Goal: Transaction & Acquisition: Book appointment/travel/reservation

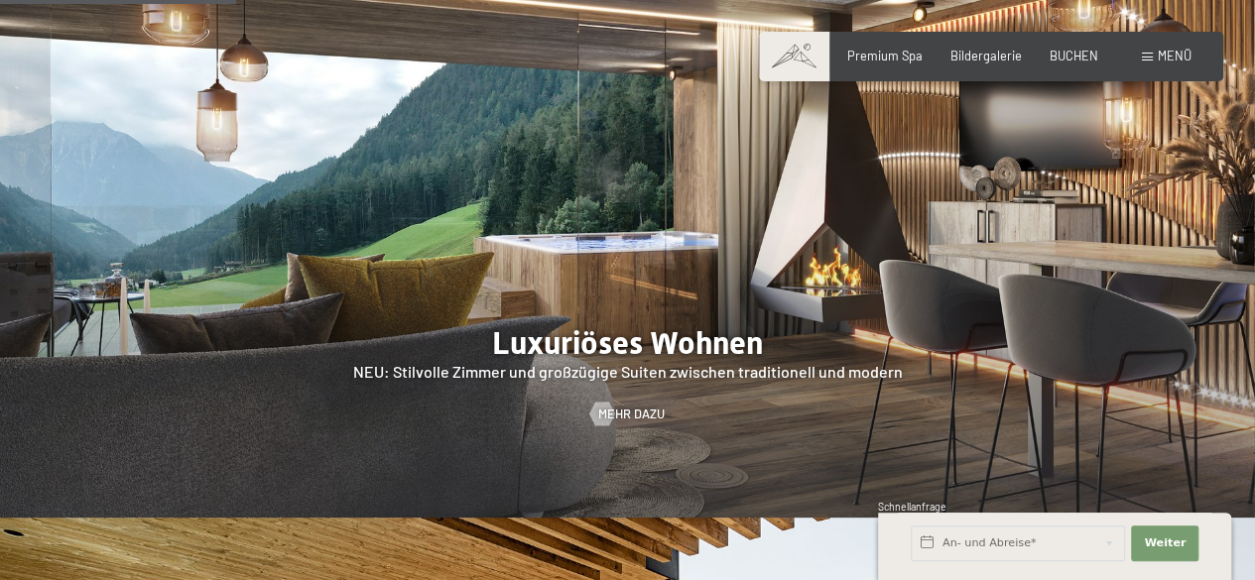
scroll to position [1535, 0]
click at [1079, 64] on div "Premium Spa Bildergalerie BUCHEN" at bounding box center [957, 57] width 335 height 18
click at [1066, 52] on span "BUCHEN" at bounding box center [1073, 53] width 49 height 16
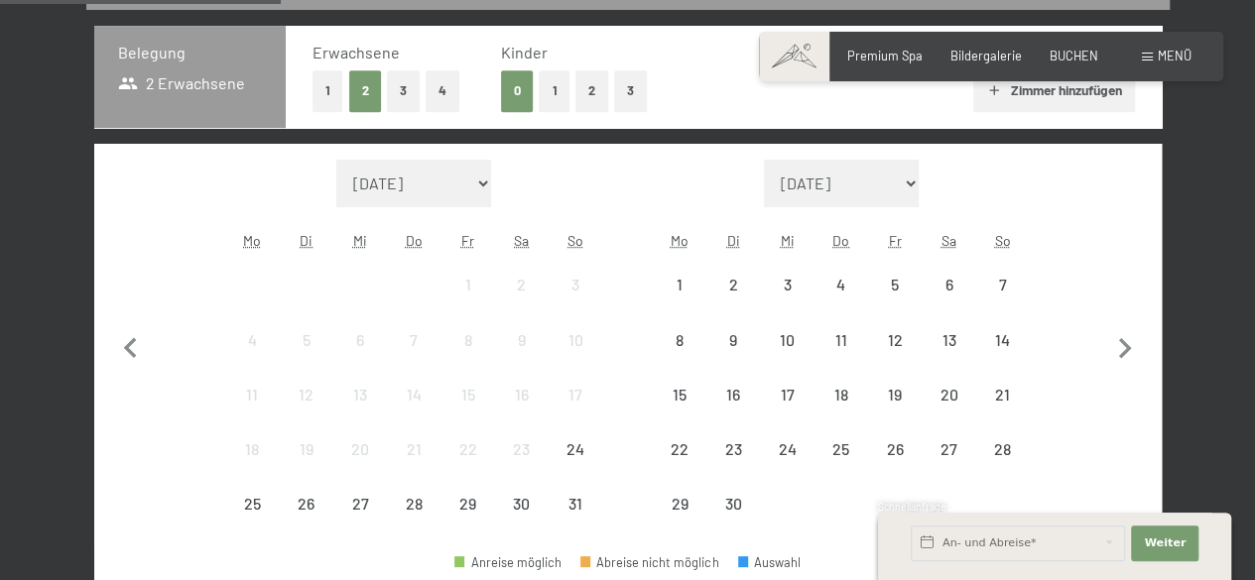
scroll to position [424, 0]
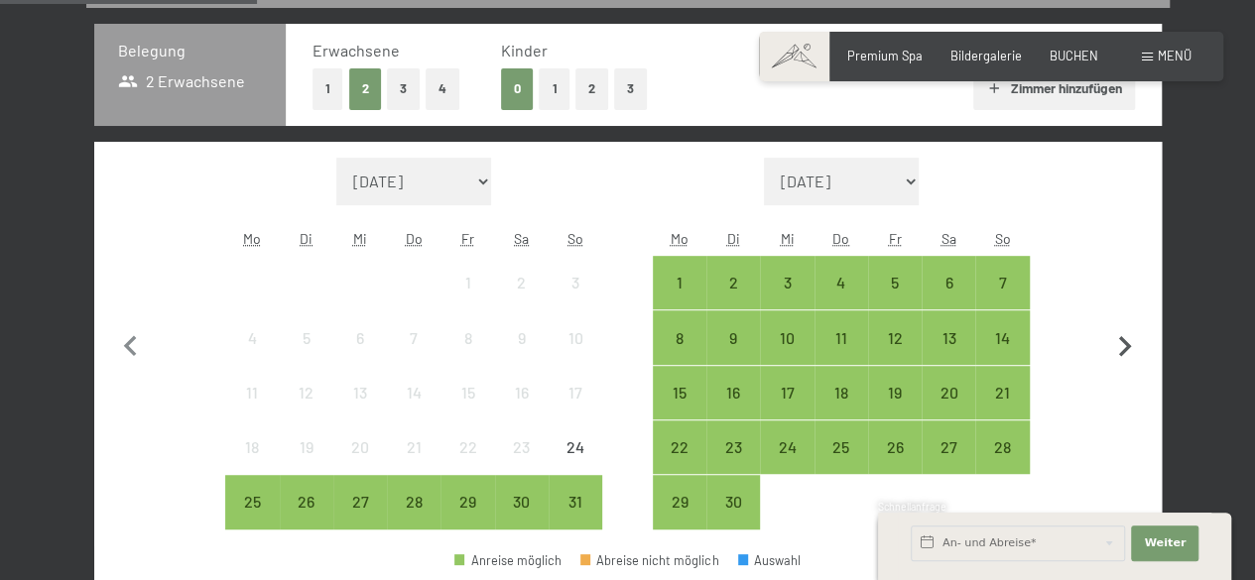
click at [1134, 339] on icon "button" at bounding box center [1125, 347] width 42 height 42
select select "[DATE]"
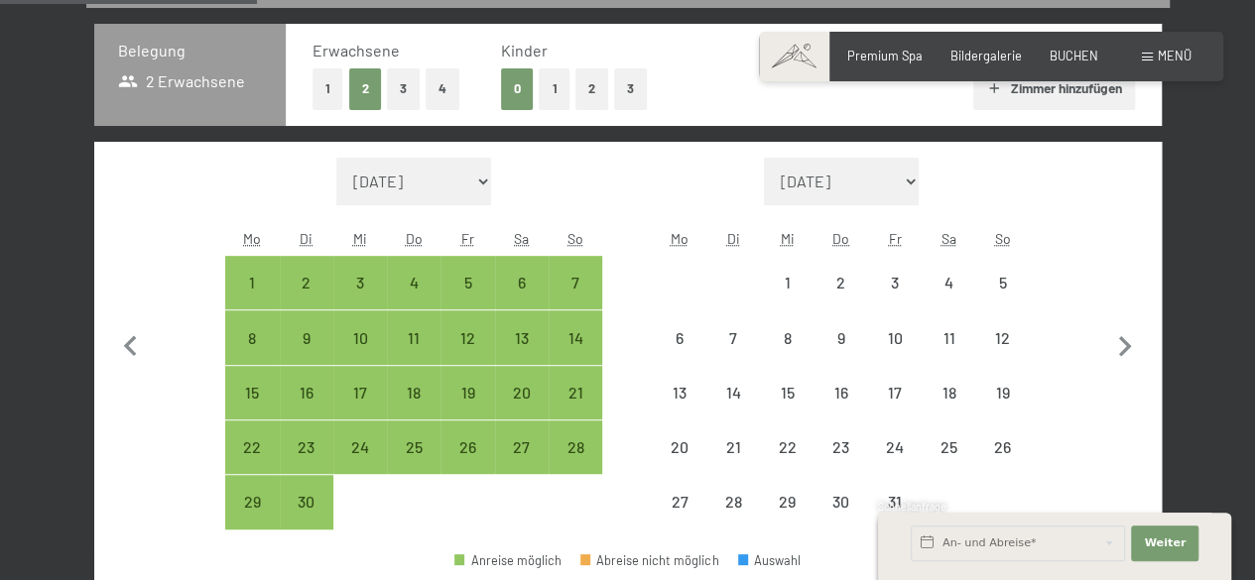
select select "[DATE]"
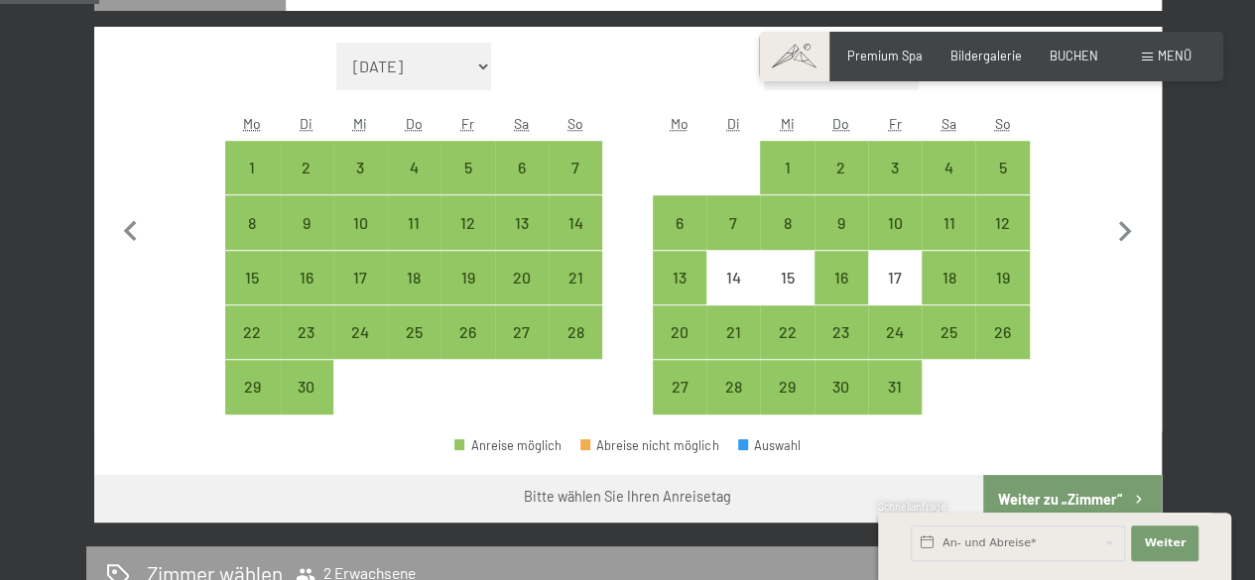
scroll to position [543, 0]
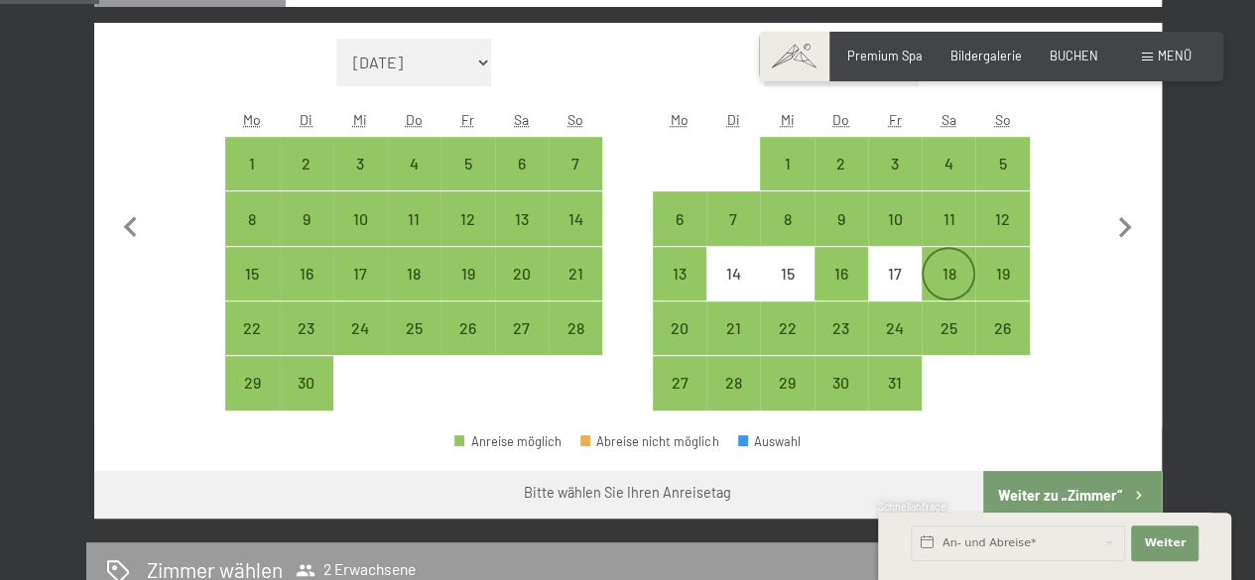
click at [943, 280] on div "18" at bounding box center [948, 291] width 50 height 50
select select "[DATE]"
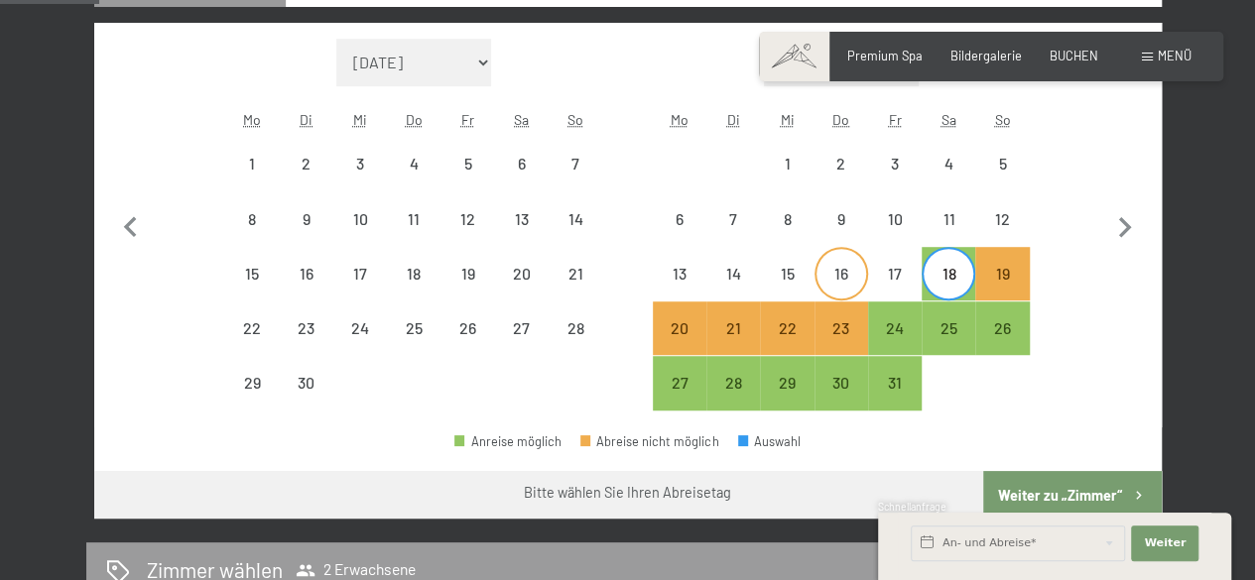
click at [836, 261] on div "16" at bounding box center [841, 274] width 50 height 50
select select "[DATE]"
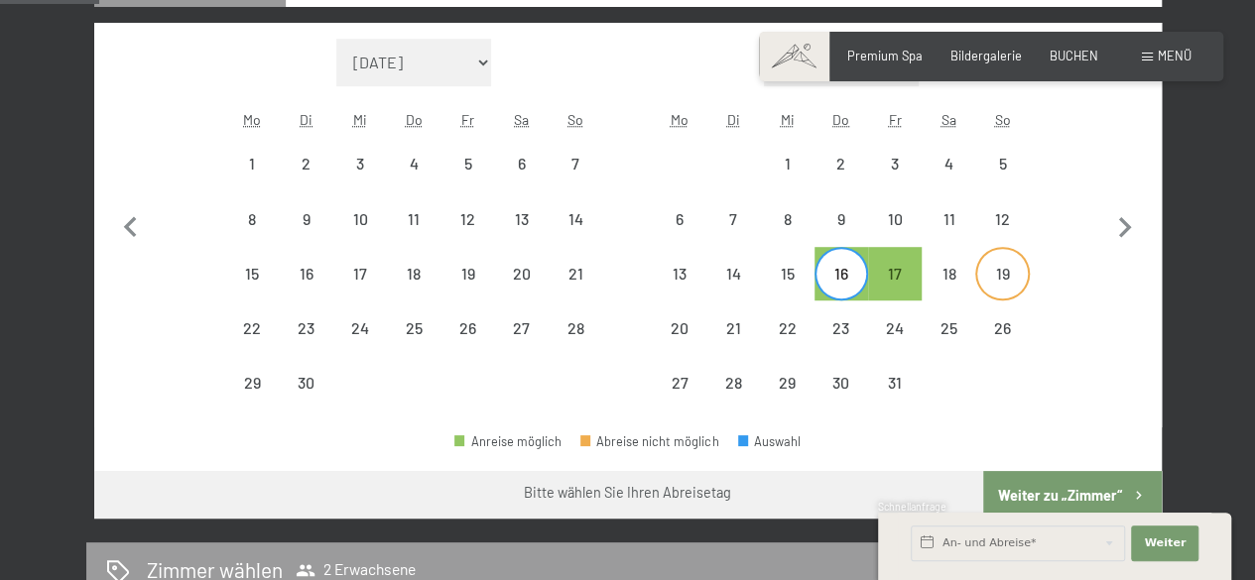
click at [984, 287] on div "19" at bounding box center [1002, 291] width 50 height 50
select select "[DATE]"
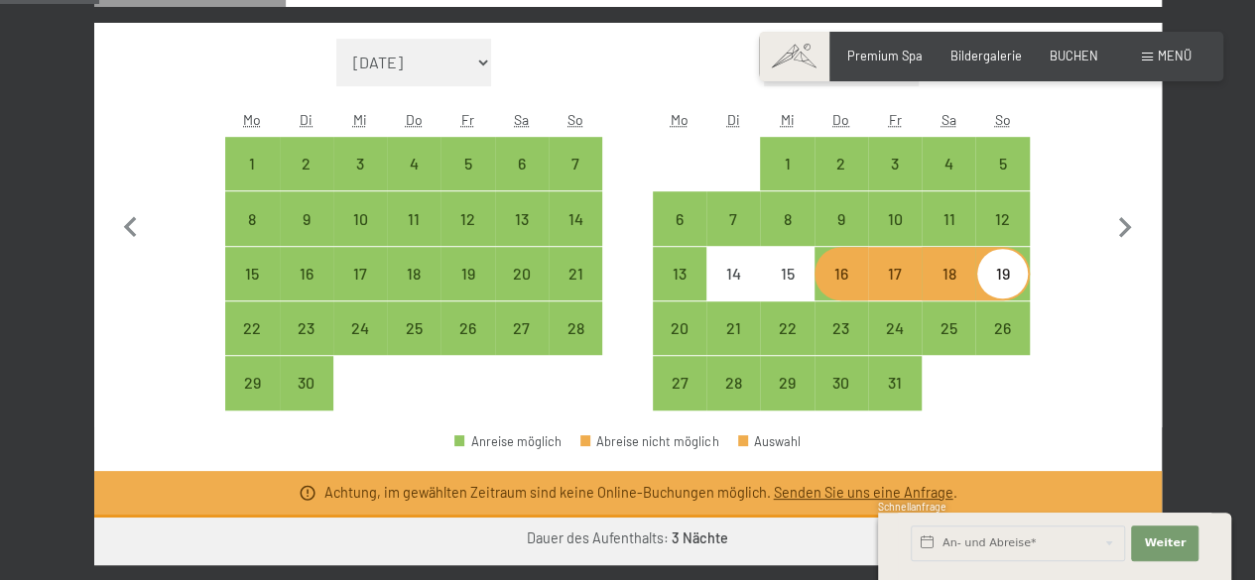
click at [954, 279] on div "18" at bounding box center [948, 291] width 50 height 50
select select "[DATE]"
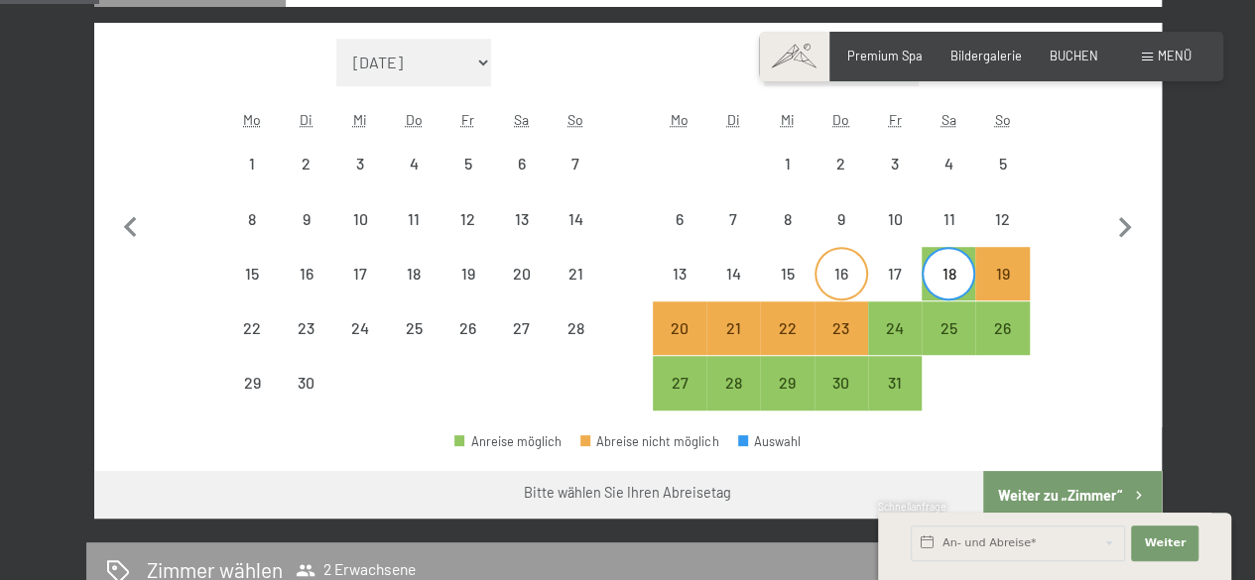
click at [852, 284] on div "16" at bounding box center [841, 291] width 50 height 50
select select "[DATE]"
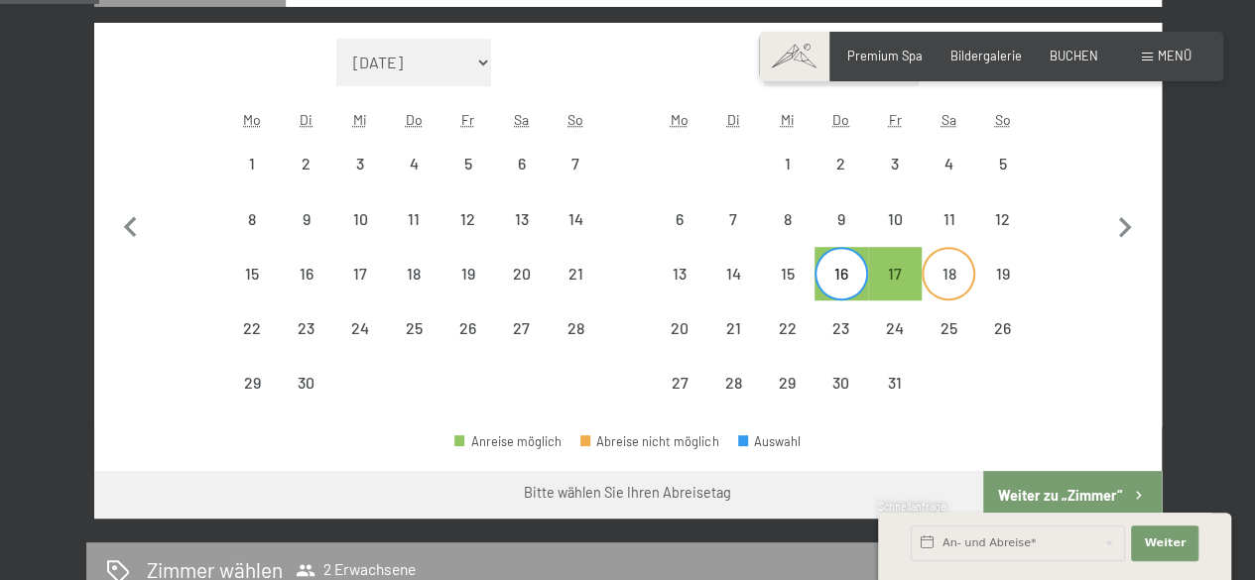
click at [961, 289] on div "18" at bounding box center [948, 291] width 50 height 50
select select "[DATE]"
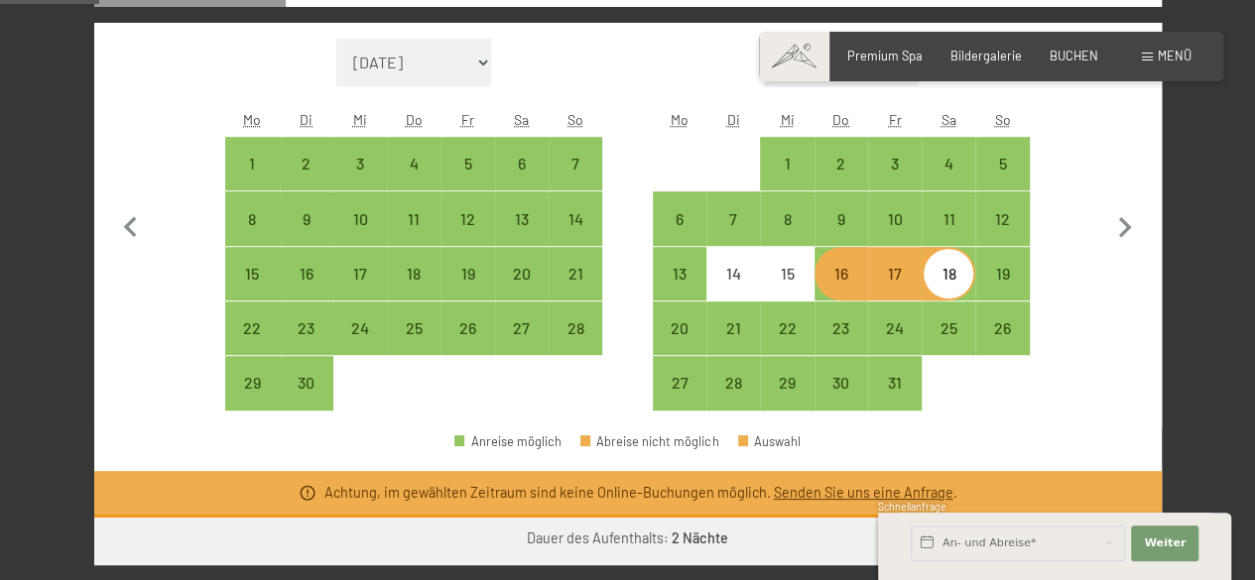
click at [847, 276] on div "16" at bounding box center [841, 291] width 50 height 50
select select "[DATE]"
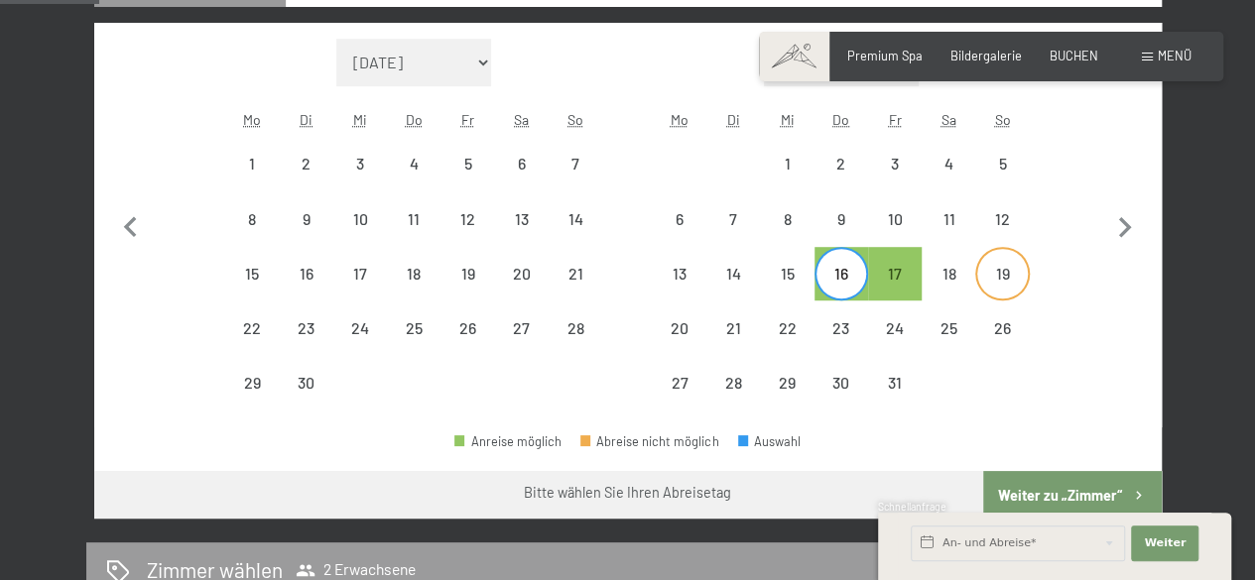
click at [996, 293] on div "19" at bounding box center [1002, 291] width 50 height 50
select select "[DATE]"
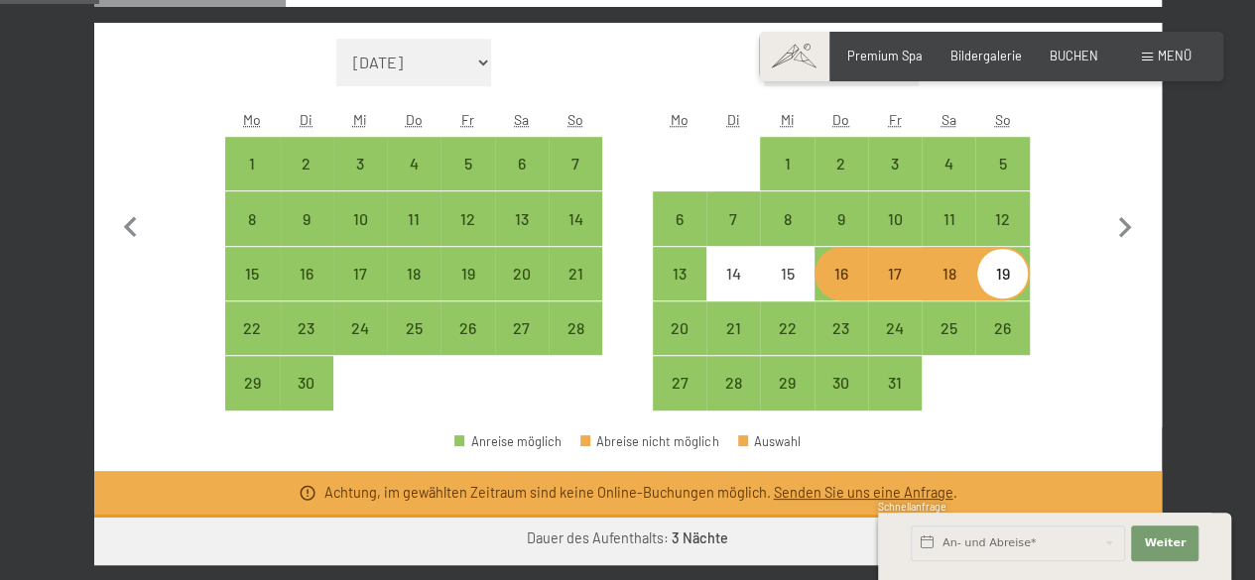
click at [833, 281] on div "16" at bounding box center [841, 291] width 50 height 50
select select "[DATE]"
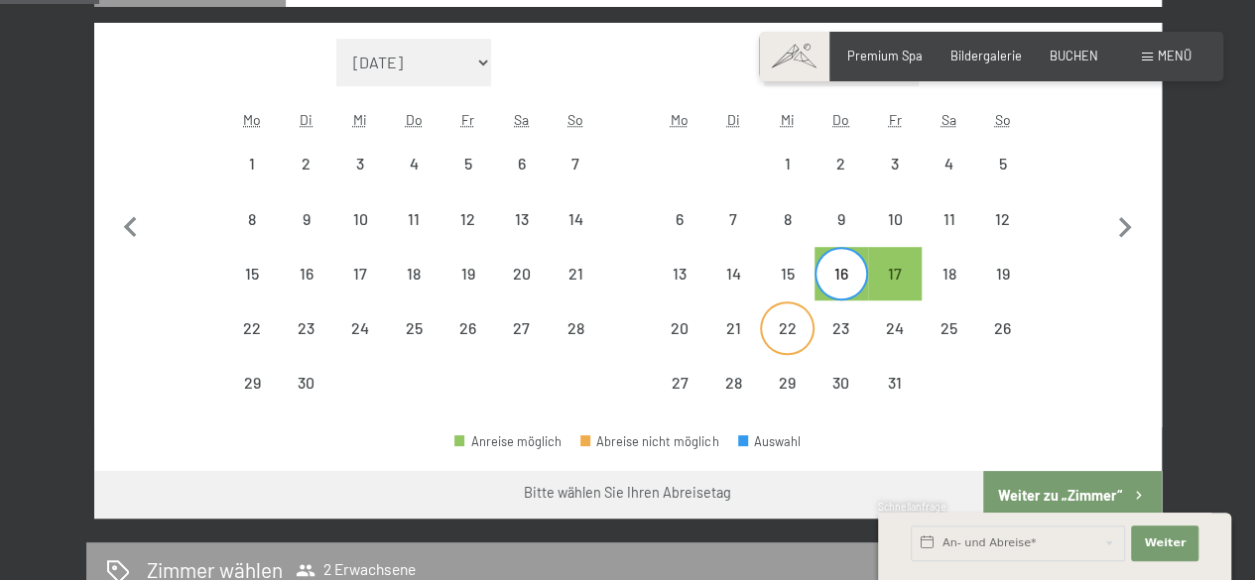
click at [791, 348] on div "22" at bounding box center [787, 345] width 50 height 50
select select "[DATE]"
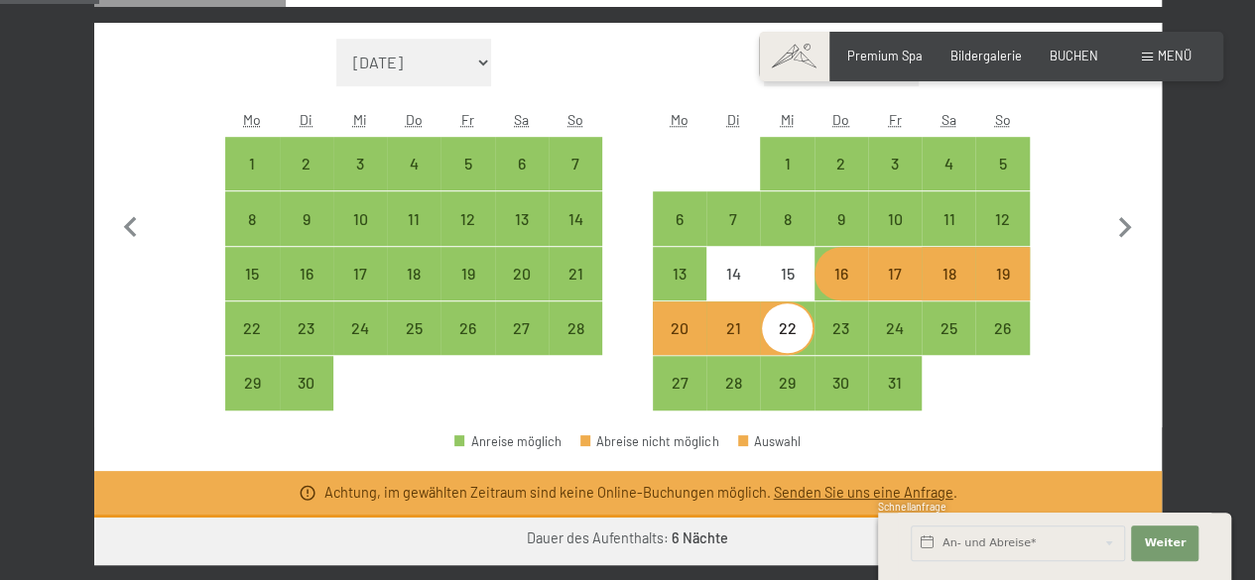
click at [791, 348] on div "22" at bounding box center [787, 345] width 50 height 50
select select "[DATE]"
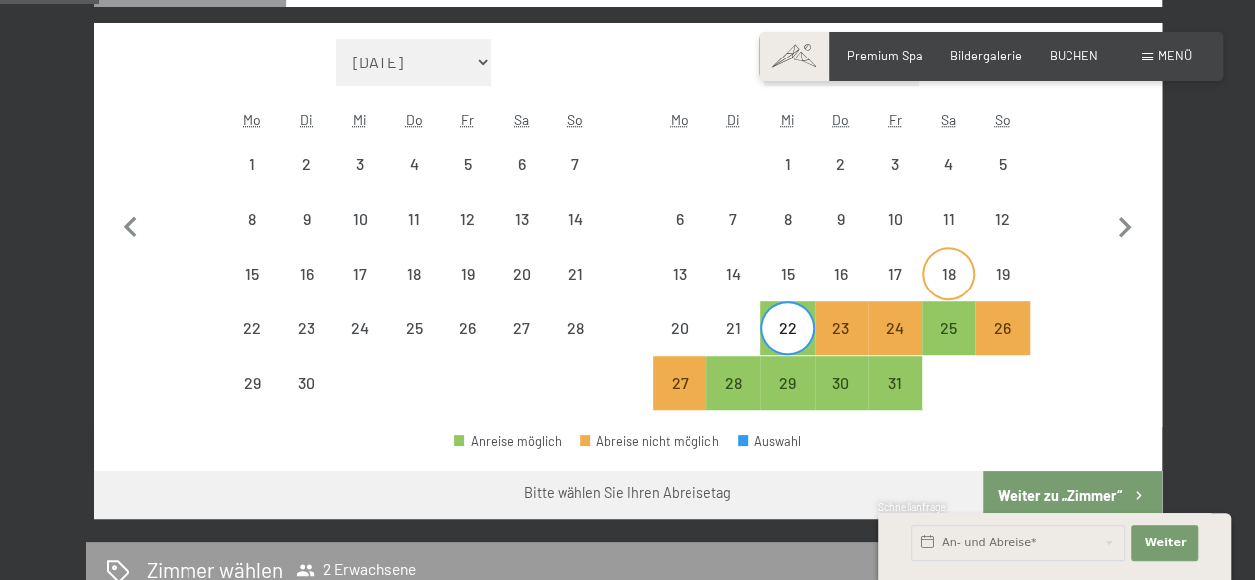
click at [938, 274] on div "18" at bounding box center [948, 291] width 50 height 50
select select "[DATE]"
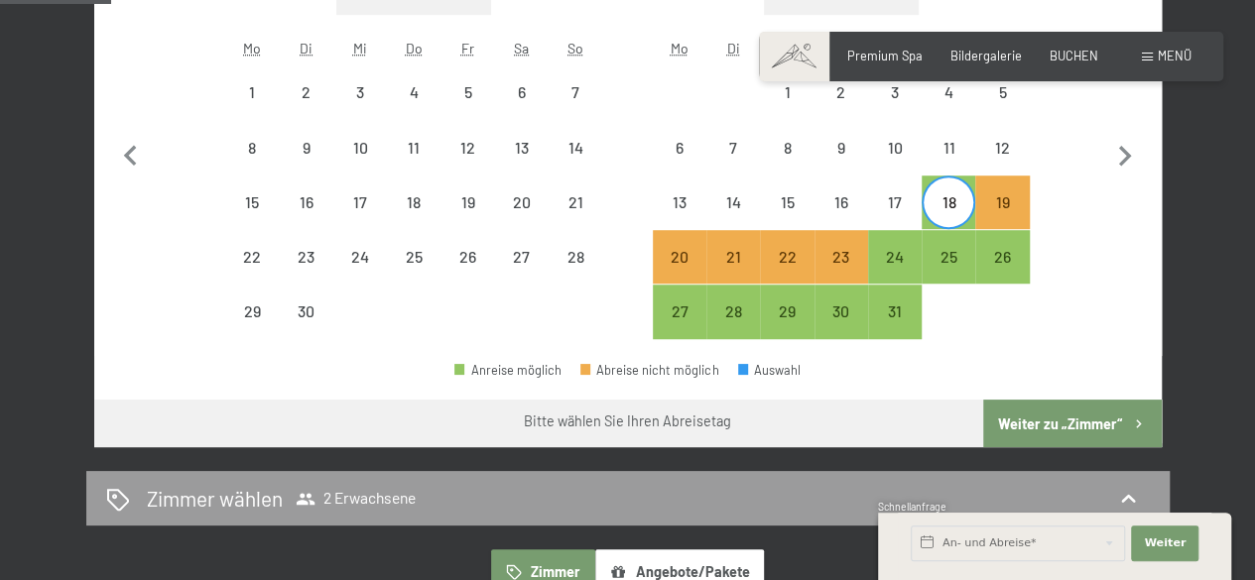
scroll to position [613, 0]
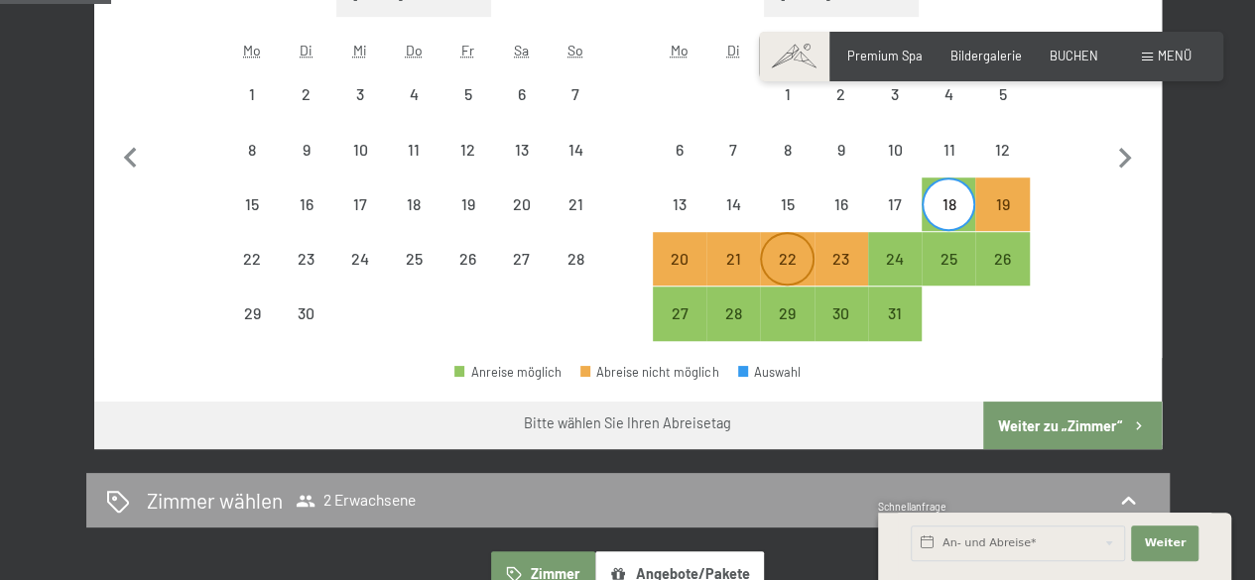
click at [789, 251] on div "22" at bounding box center [787, 276] width 50 height 50
select select "[DATE]"
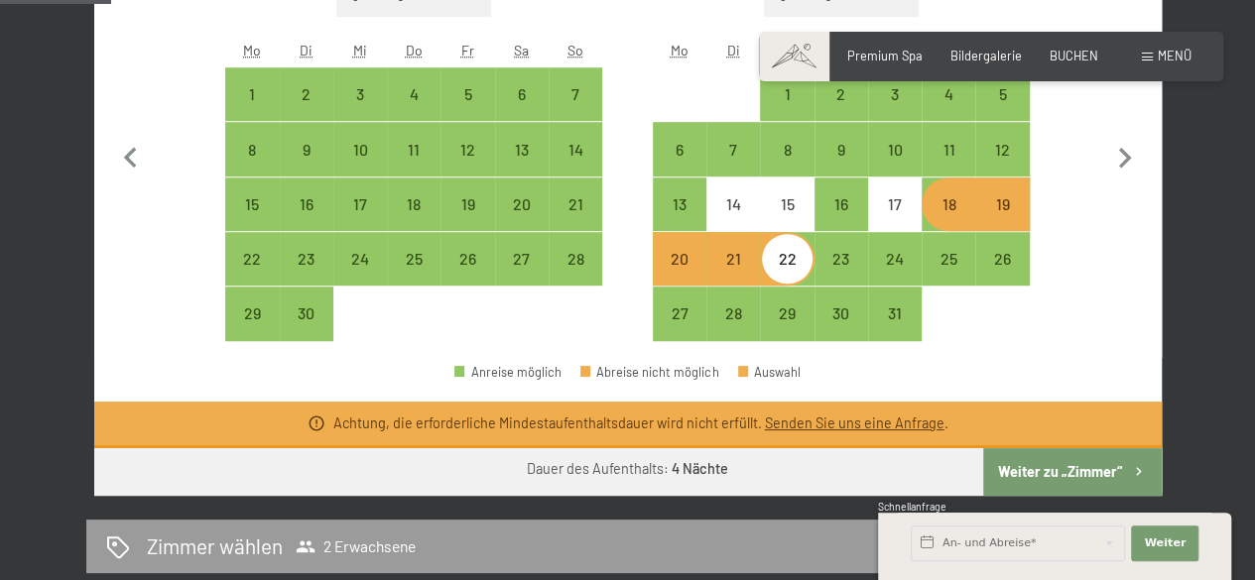
click at [944, 223] on div "18" at bounding box center [948, 221] width 50 height 50
select select "[DATE]"
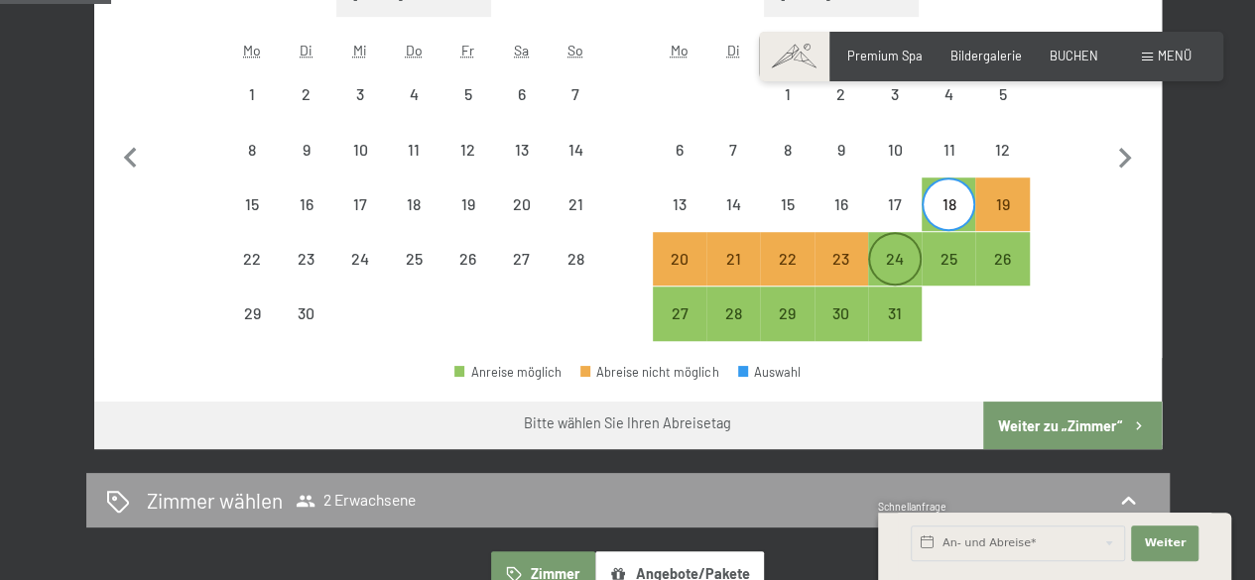
click at [889, 265] on div "24" at bounding box center [895, 276] width 50 height 50
select select "[DATE]"
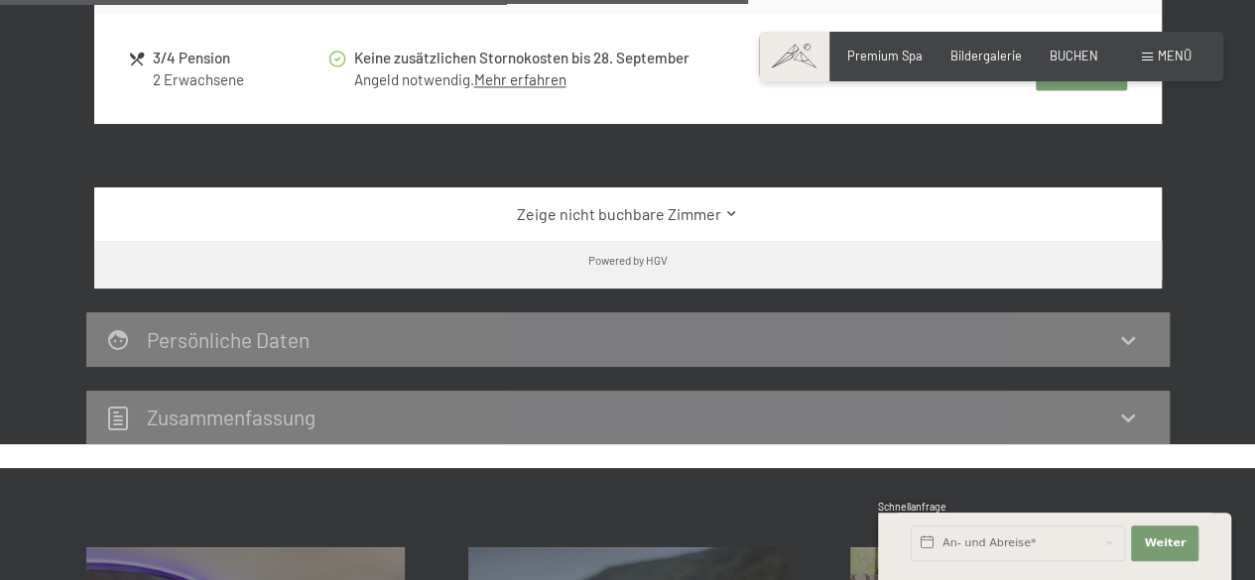
scroll to position [1542, 0]
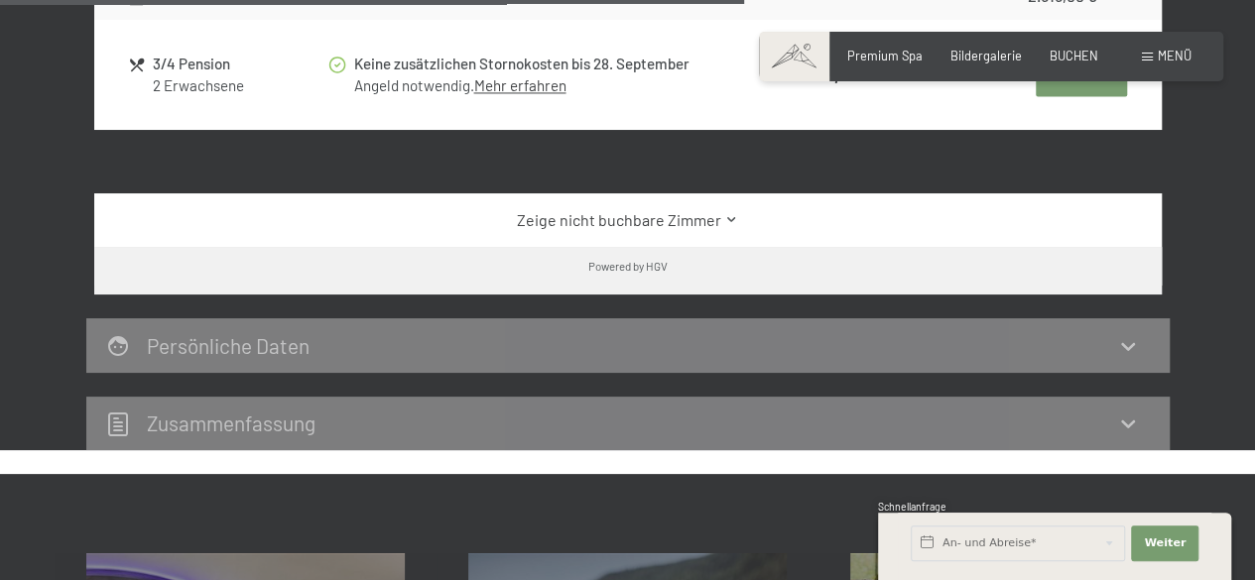
click at [709, 209] on link "Zeige nicht buchbare Zimmer" at bounding box center [627, 220] width 1003 height 22
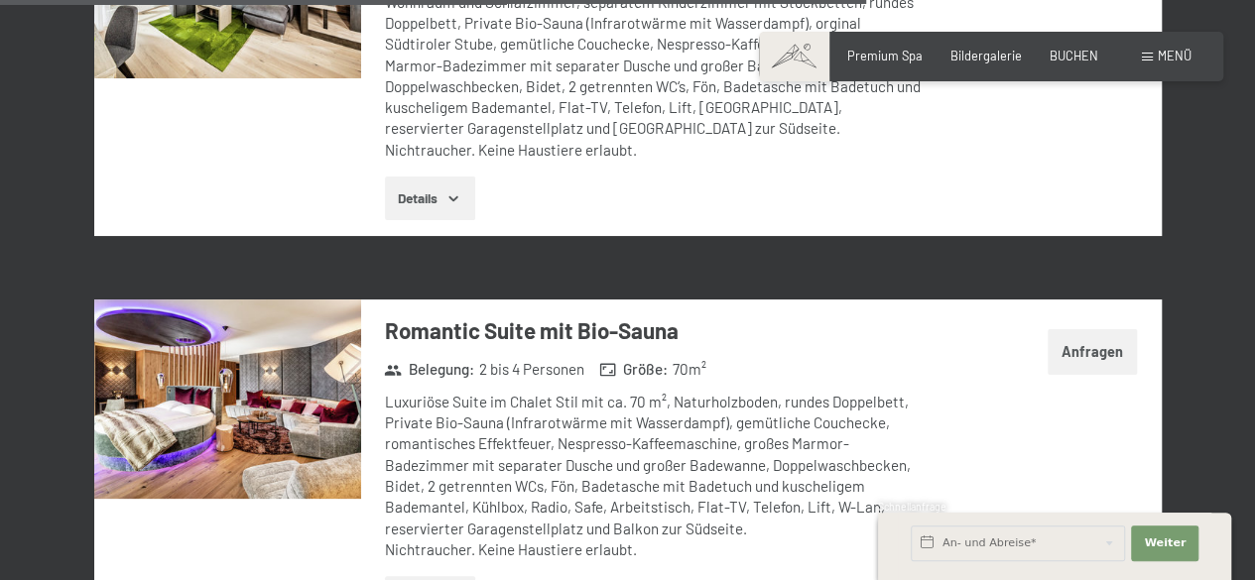
scroll to position [4996, 0]
